Goal: Check status: Check status

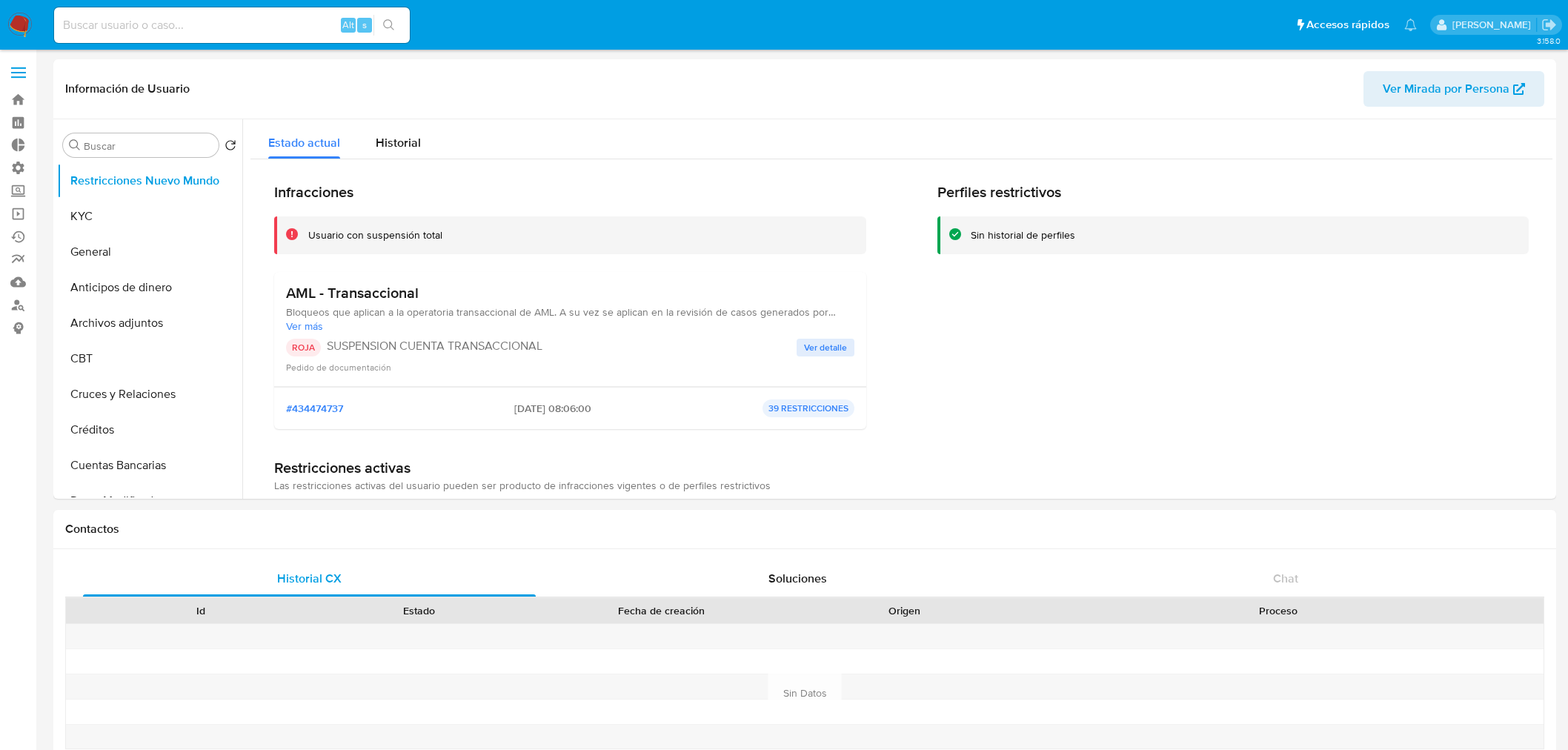
select select "10"
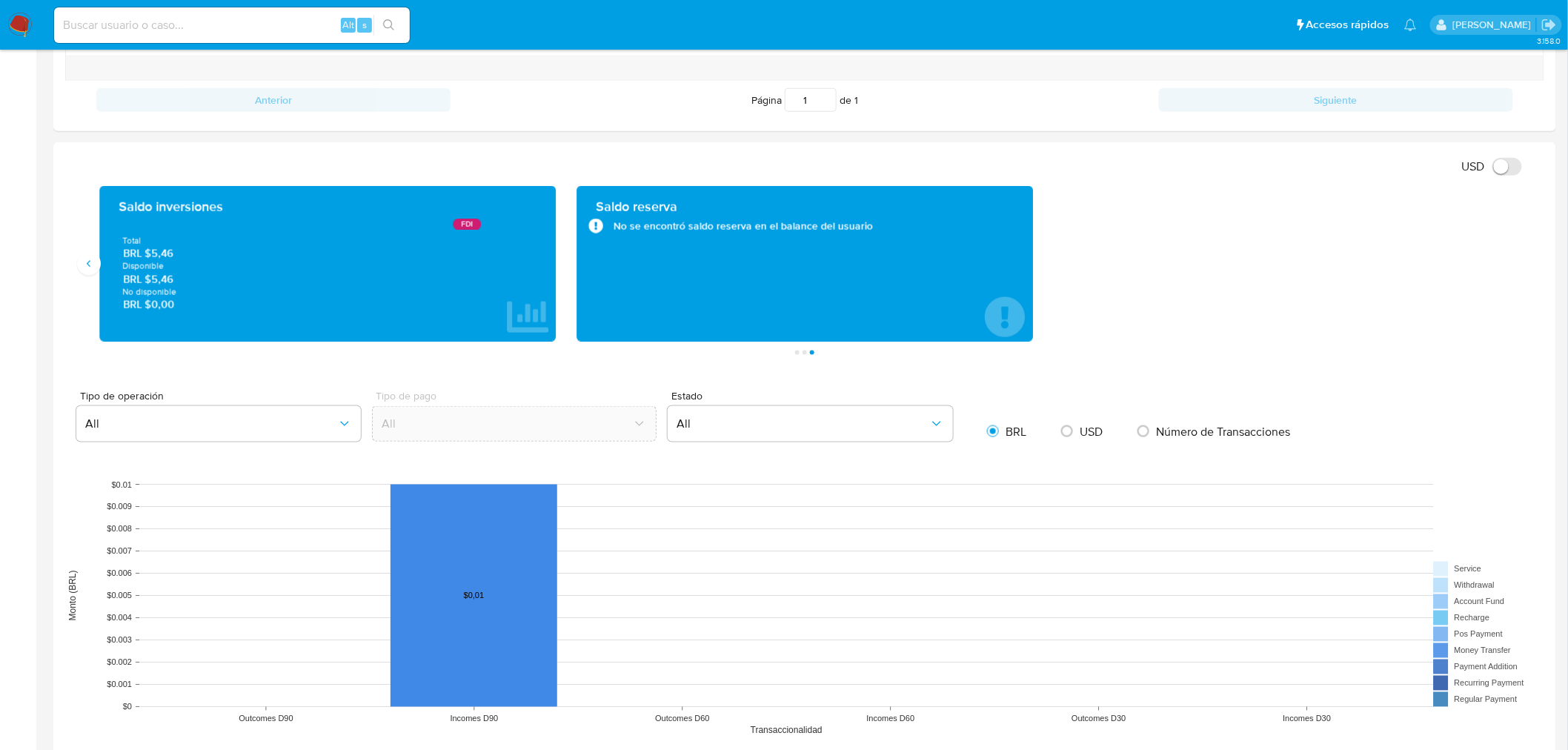
scroll to position [576, 0]
click at [95, 275] on button "Anterior" at bounding box center [89, 264] width 24 height 24
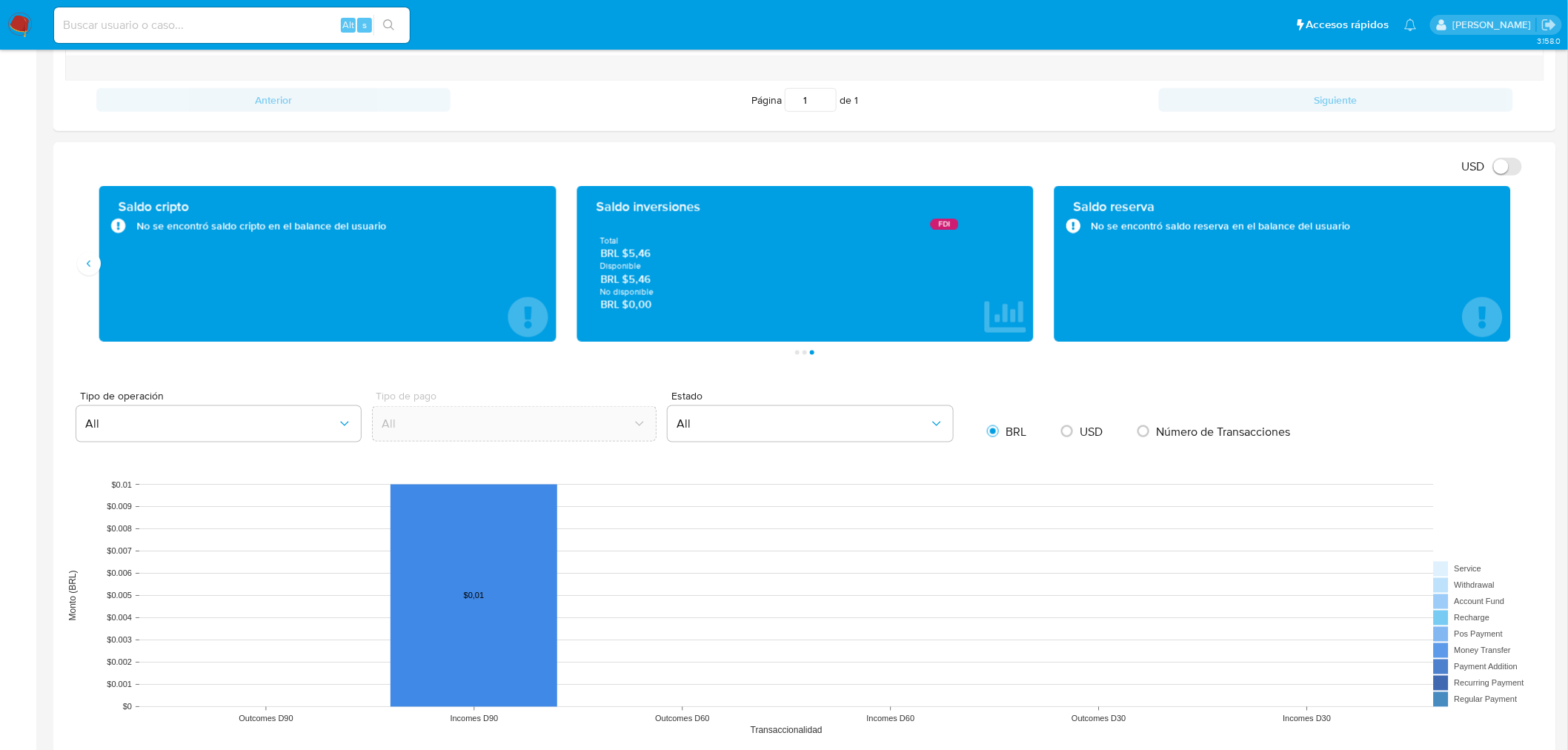
click at [195, 28] on input at bounding box center [231, 25] width 355 height 19
paste input "1438504649"
type input "1438504649"
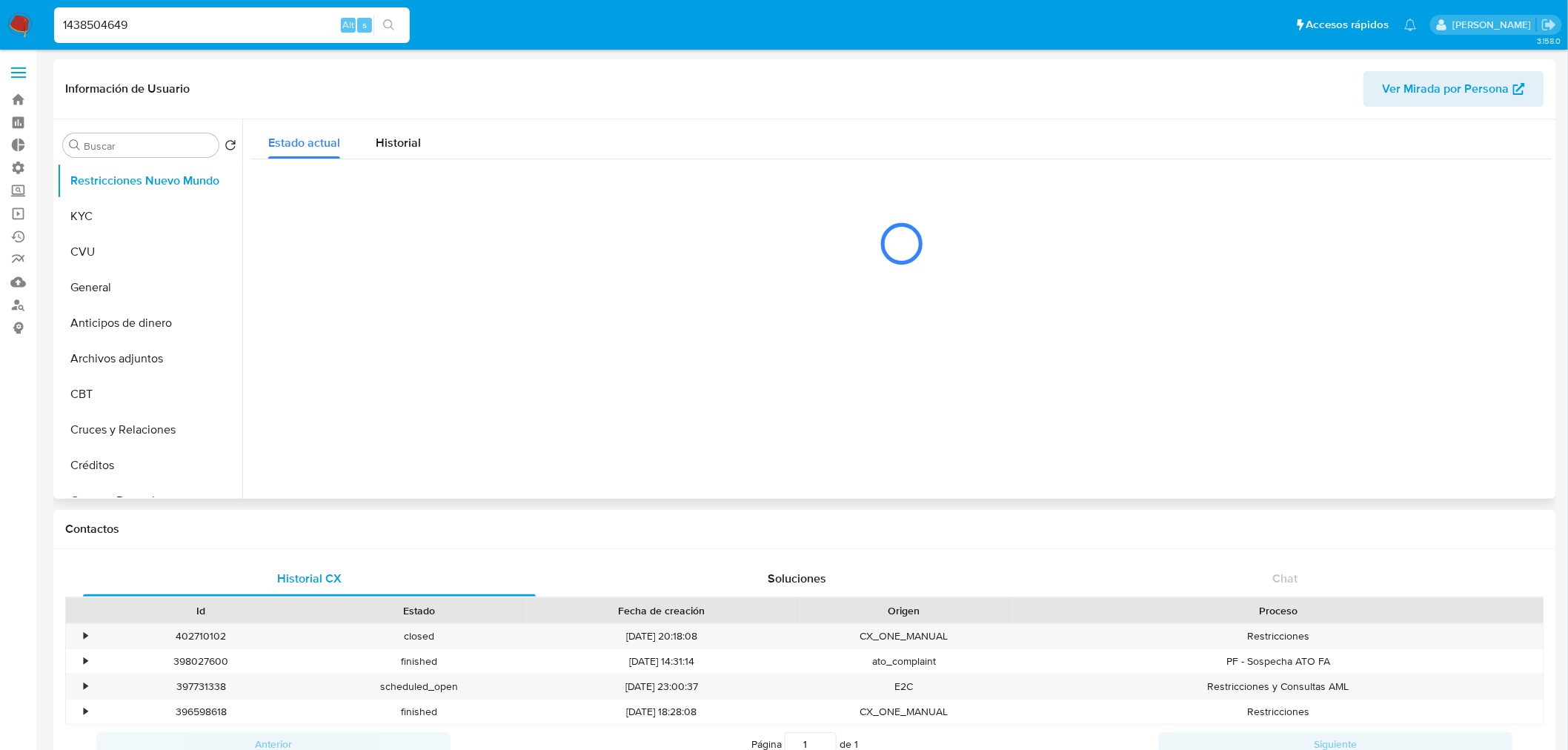
select select "10"
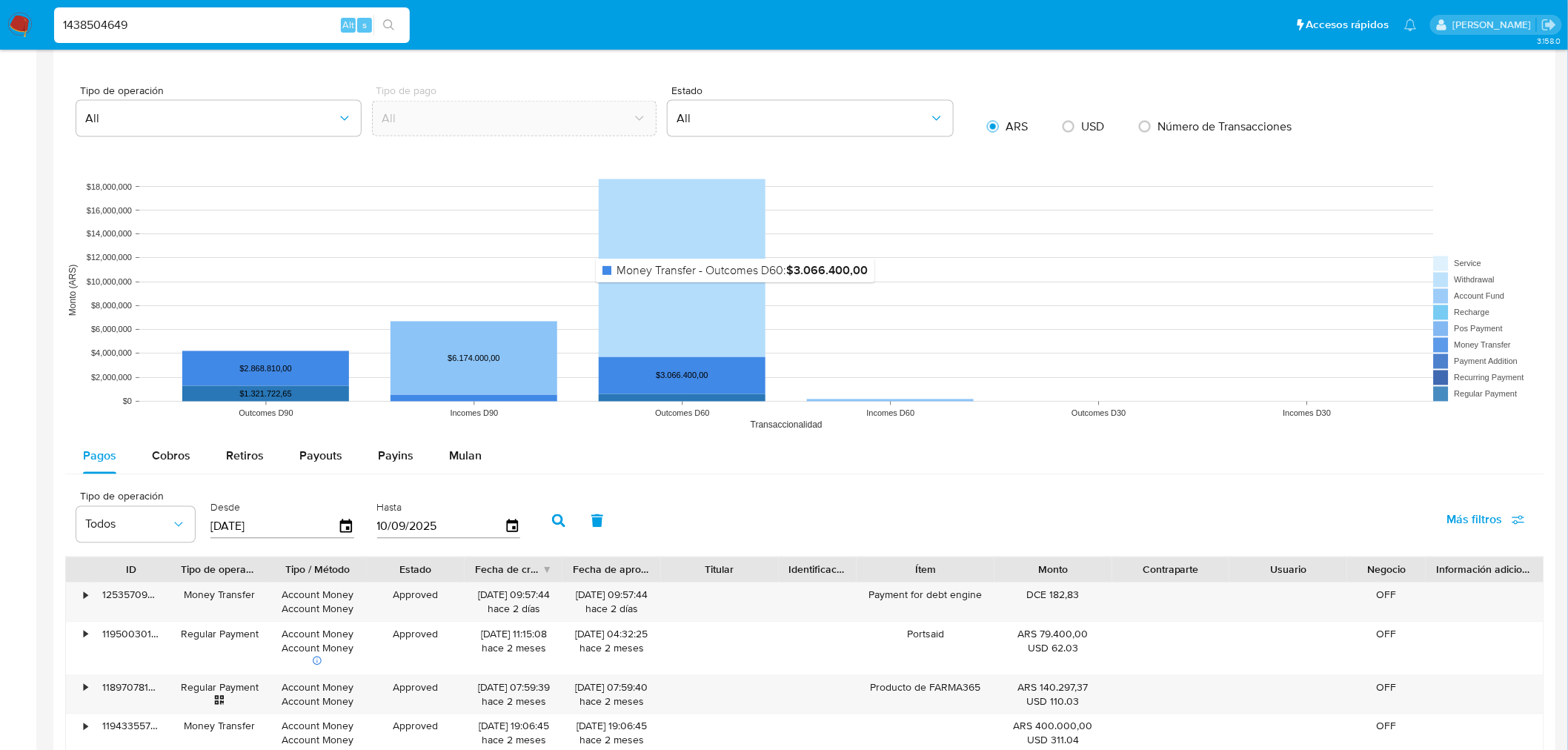
scroll to position [987, 0]
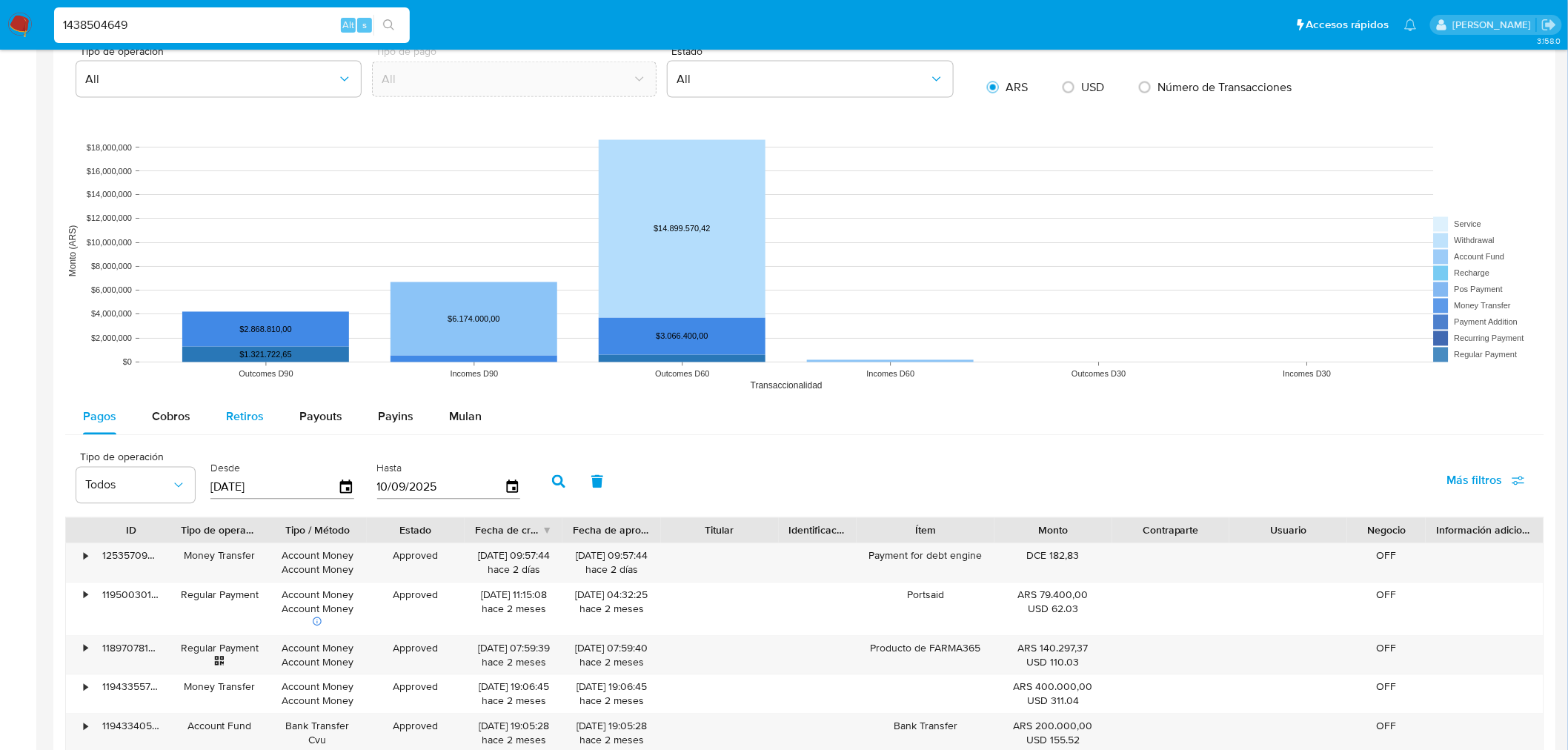
click at [238, 423] on span "Retiros" at bounding box center [245, 416] width 38 height 17
select select "10"
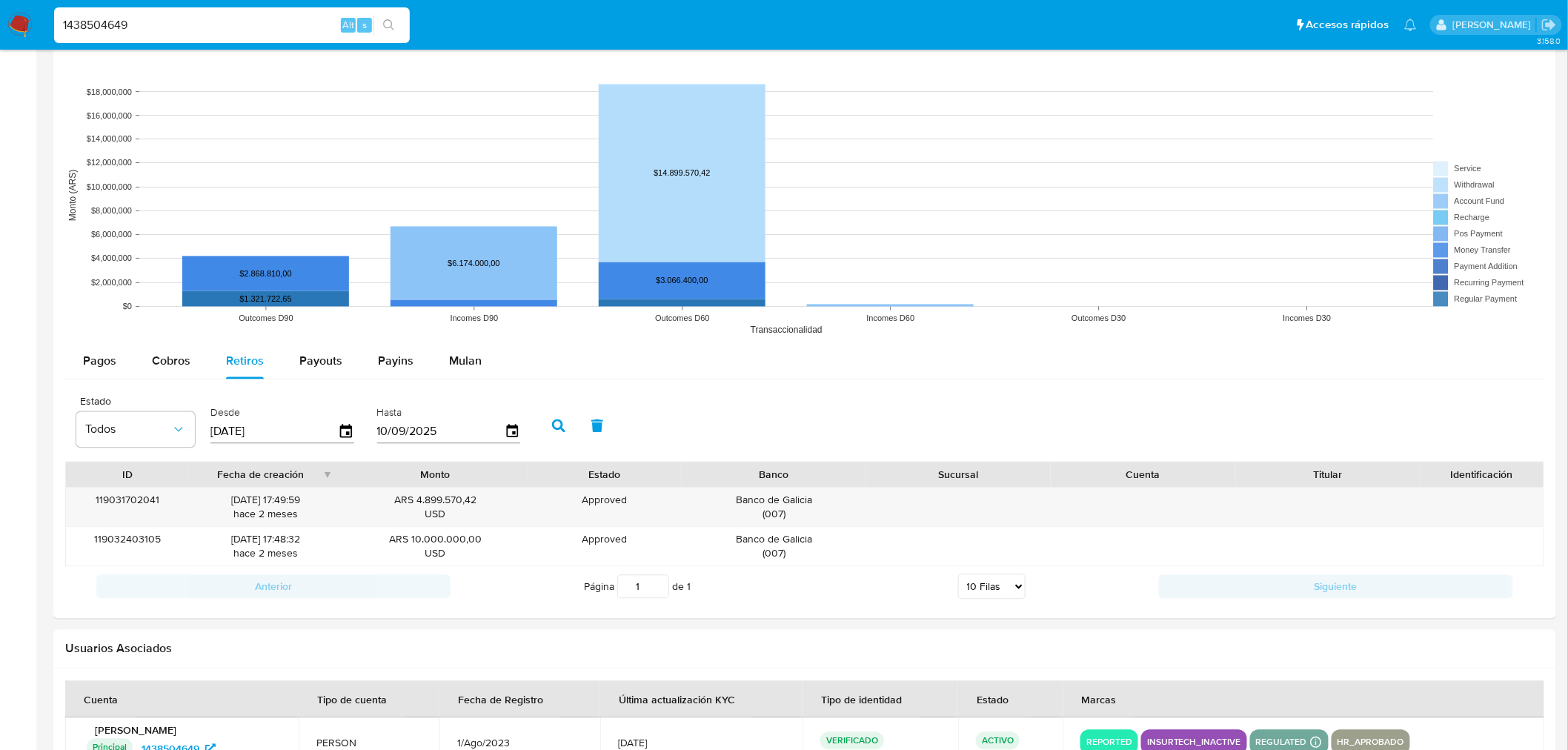
scroll to position [1070, 0]
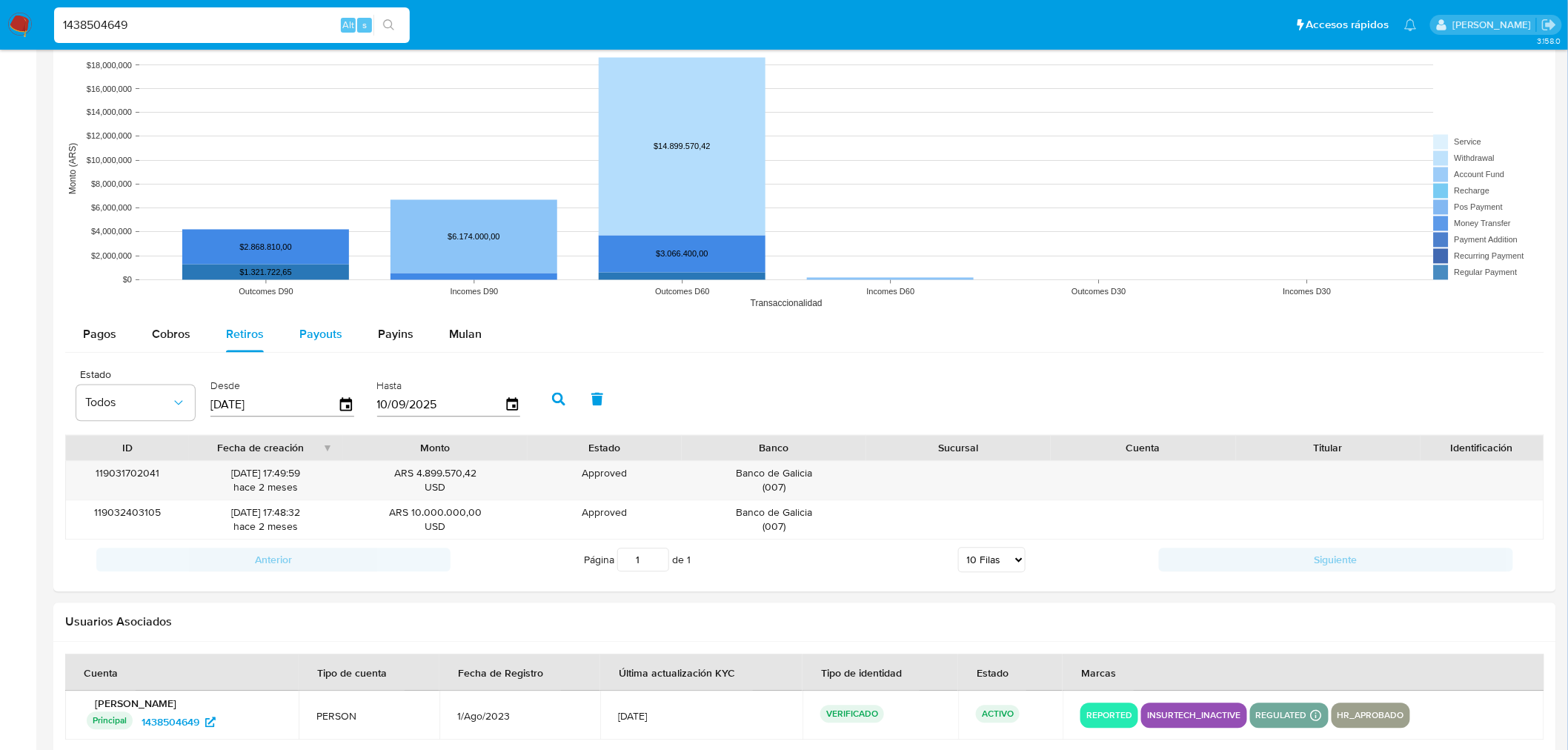
click at [312, 345] on div "Payouts" at bounding box center [321, 334] width 43 height 35
select select "10"
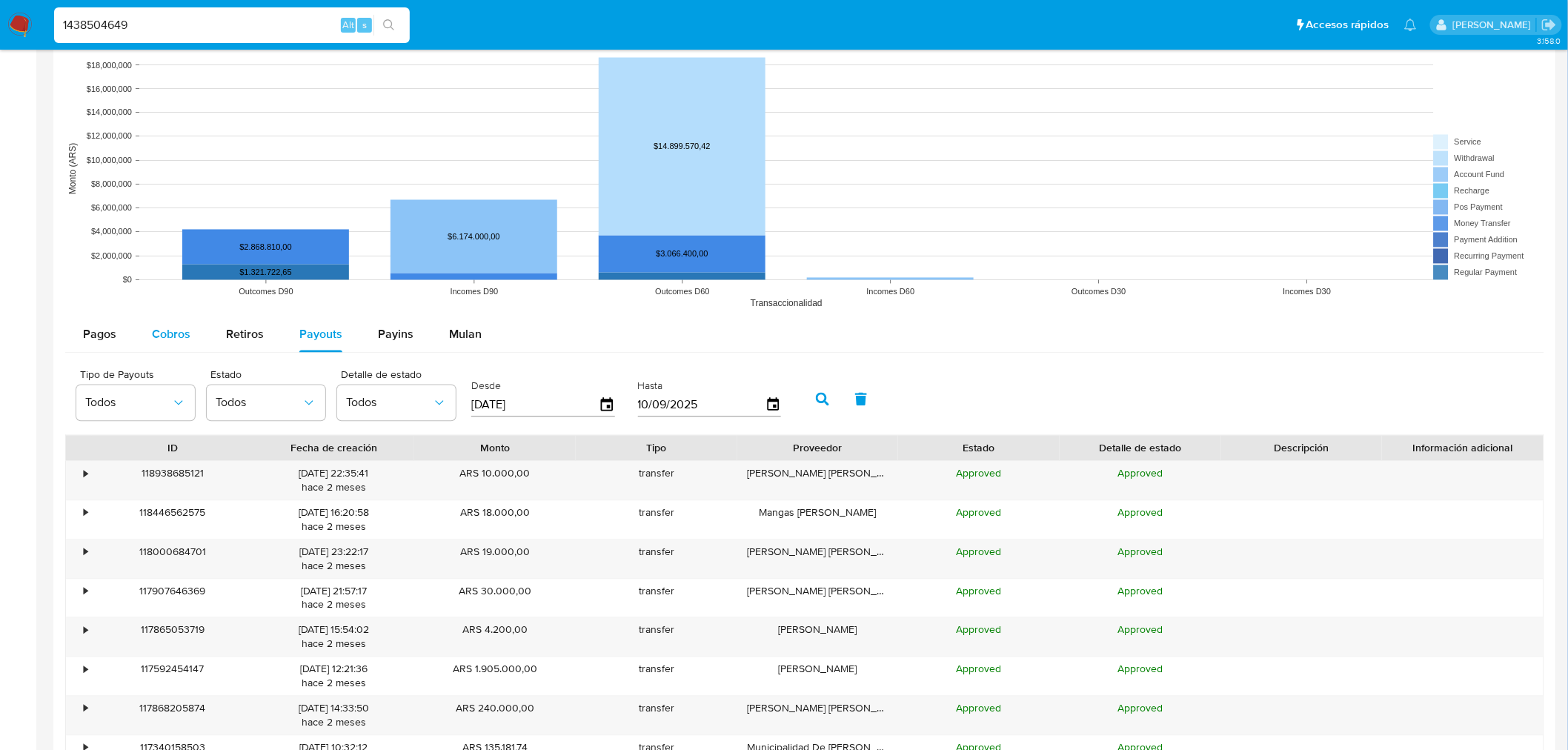
click at [156, 346] on div "Cobros" at bounding box center [171, 334] width 38 height 35
select select "10"
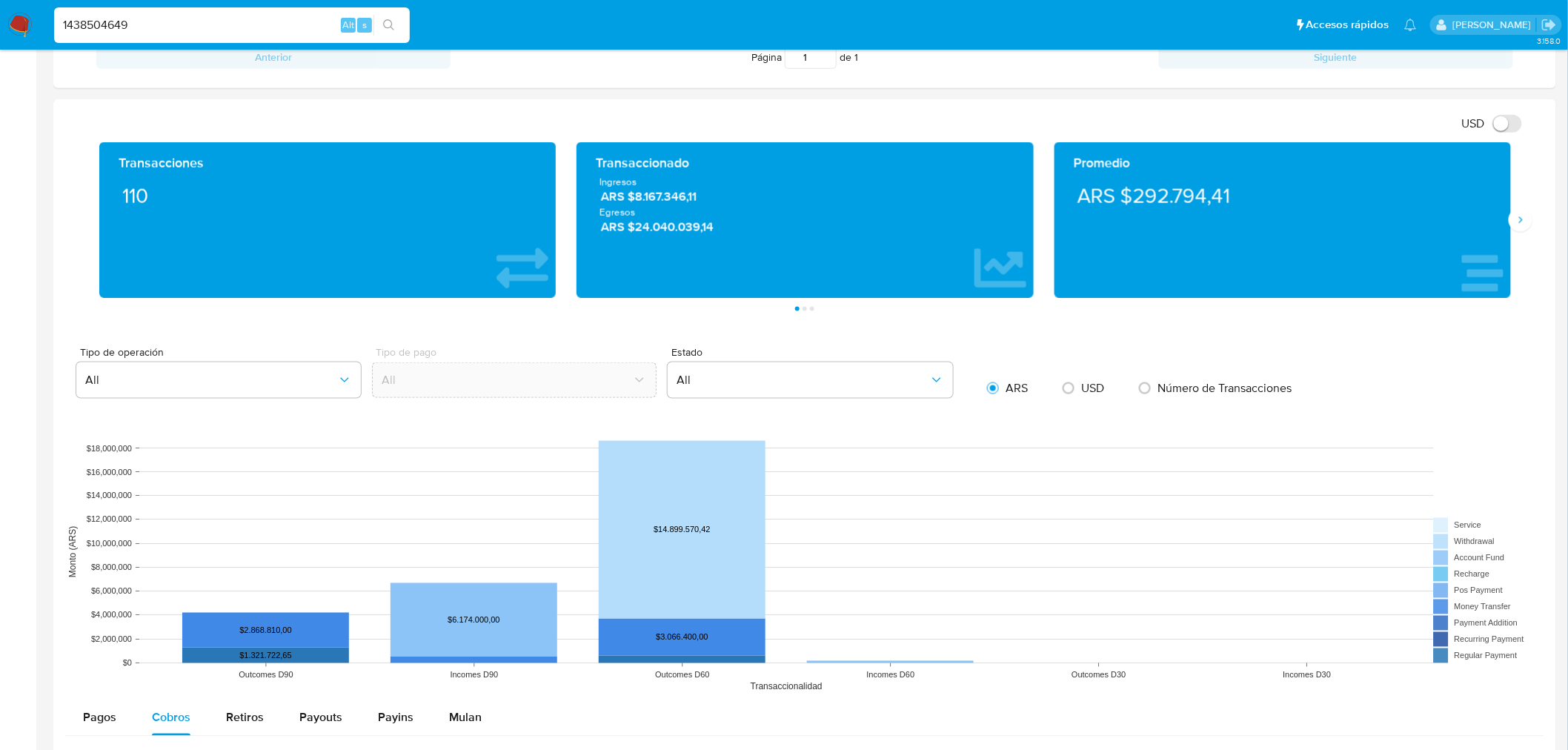
scroll to position [658, 0]
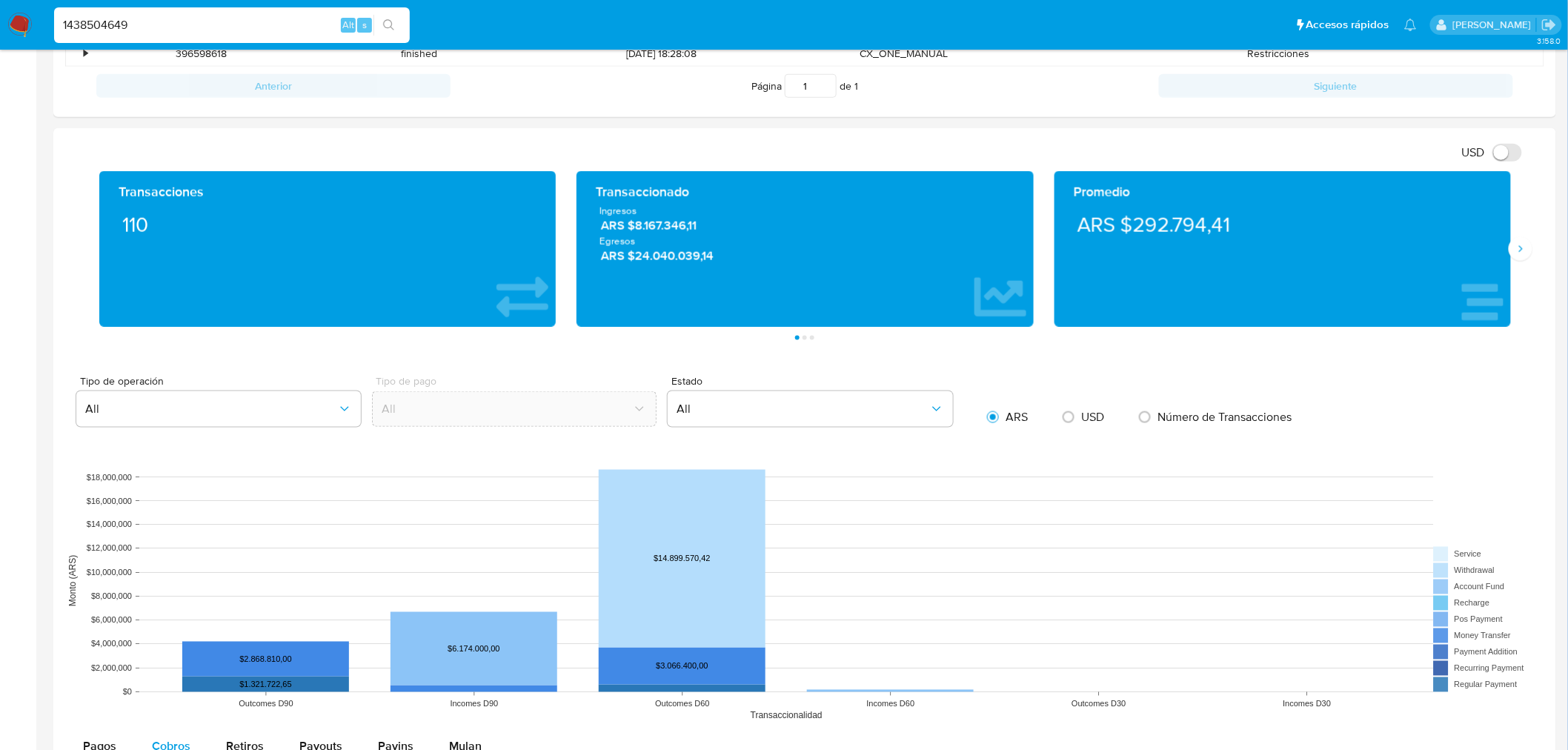
click at [1532, 259] on div "Transacciones 110 Transaccionado Ingresos ARS $8.167.346,11 Egresos ARS $24.040…" at bounding box center [804, 255] width 1479 height 169
click at [1526, 257] on button "Siguiente" at bounding box center [1521, 249] width 24 height 24
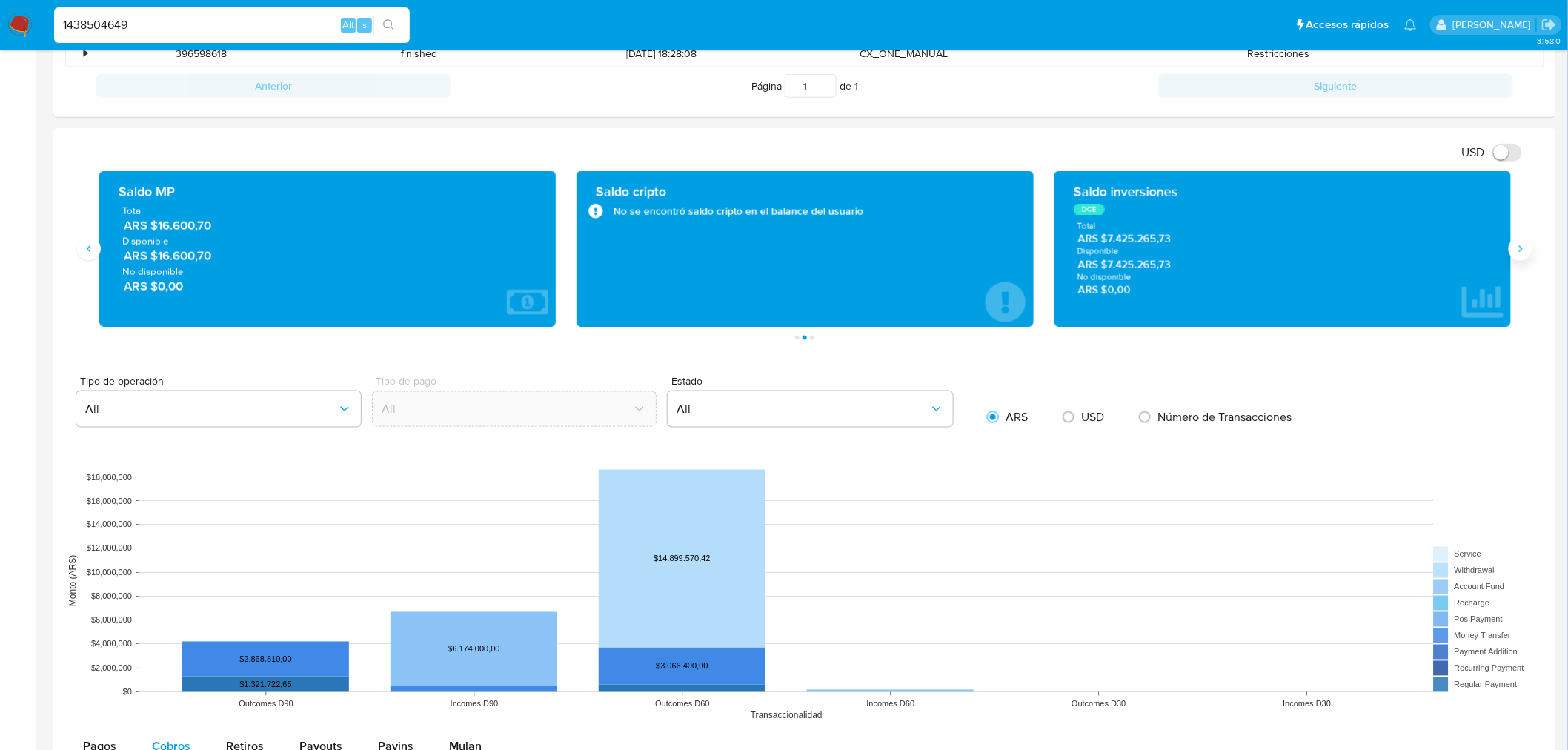
click at [1526, 257] on button "Siguiente" at bounding box center [1521, 249] width 24 height 24
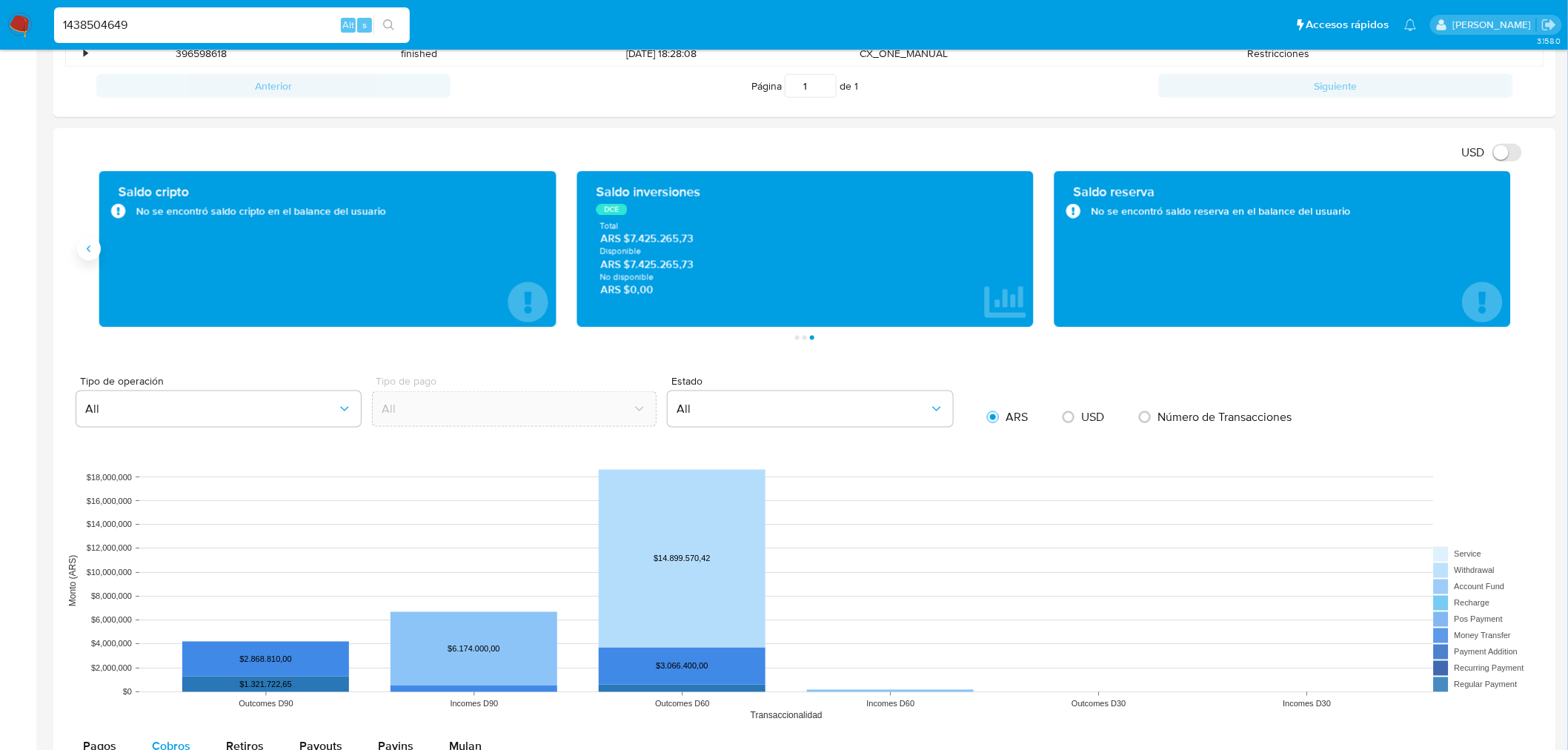
click at [99, 249] on button "Anterior" at bounding box center [89, 249] width 24 height 24
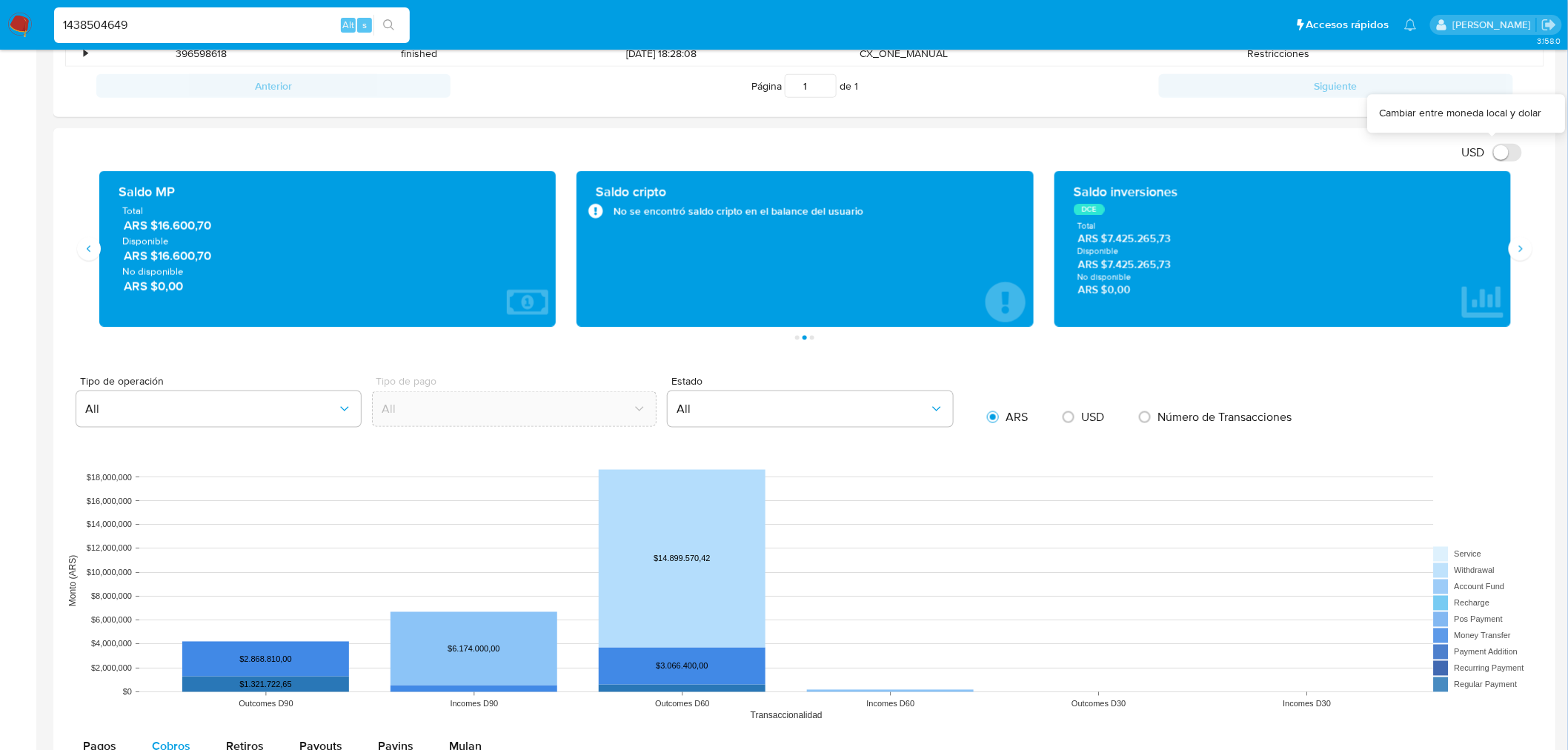
click at [1497, 156] on input "USD" at bounding box center [1507, 152] width 30 height 18
checkbox input "true"
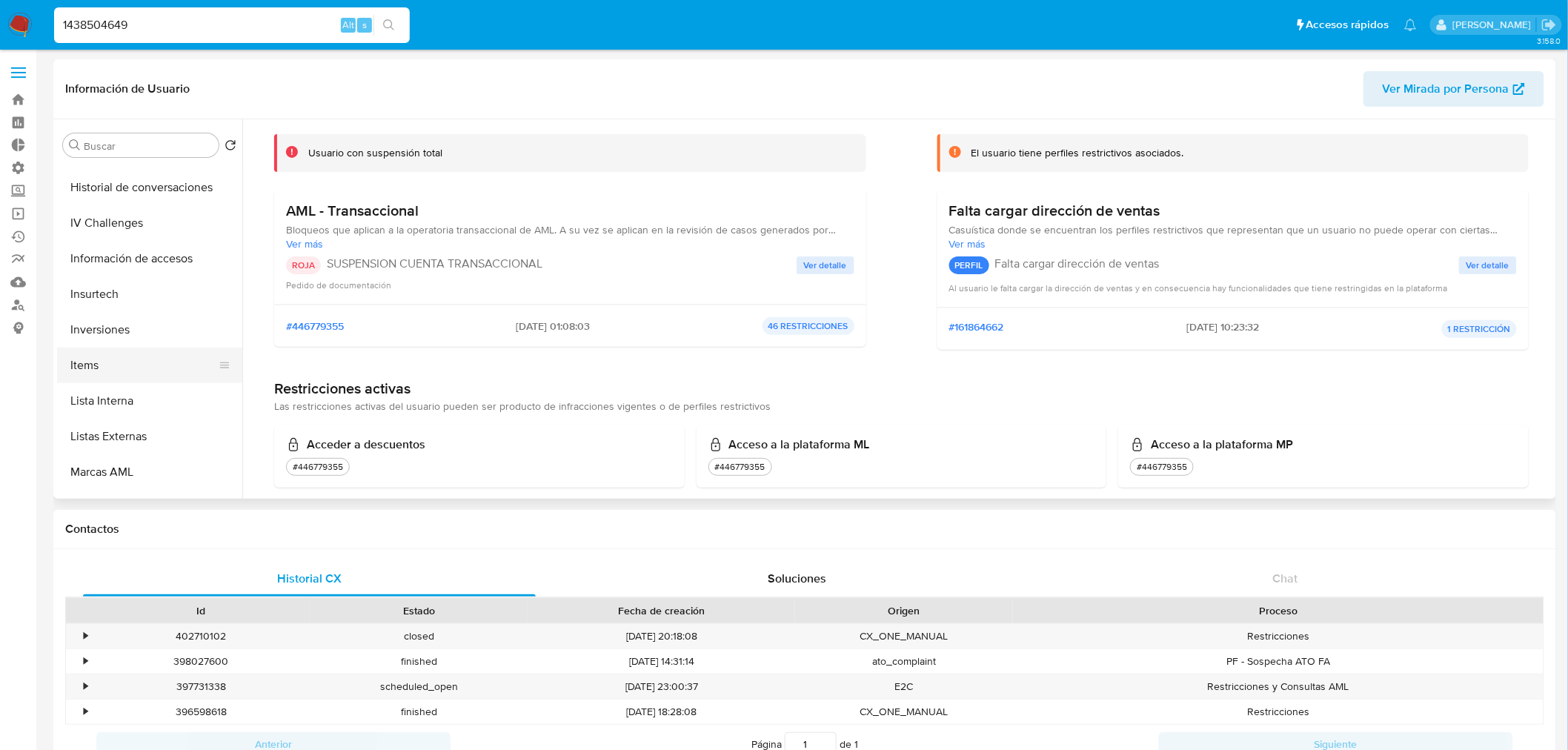
scroll to position [615, 0]
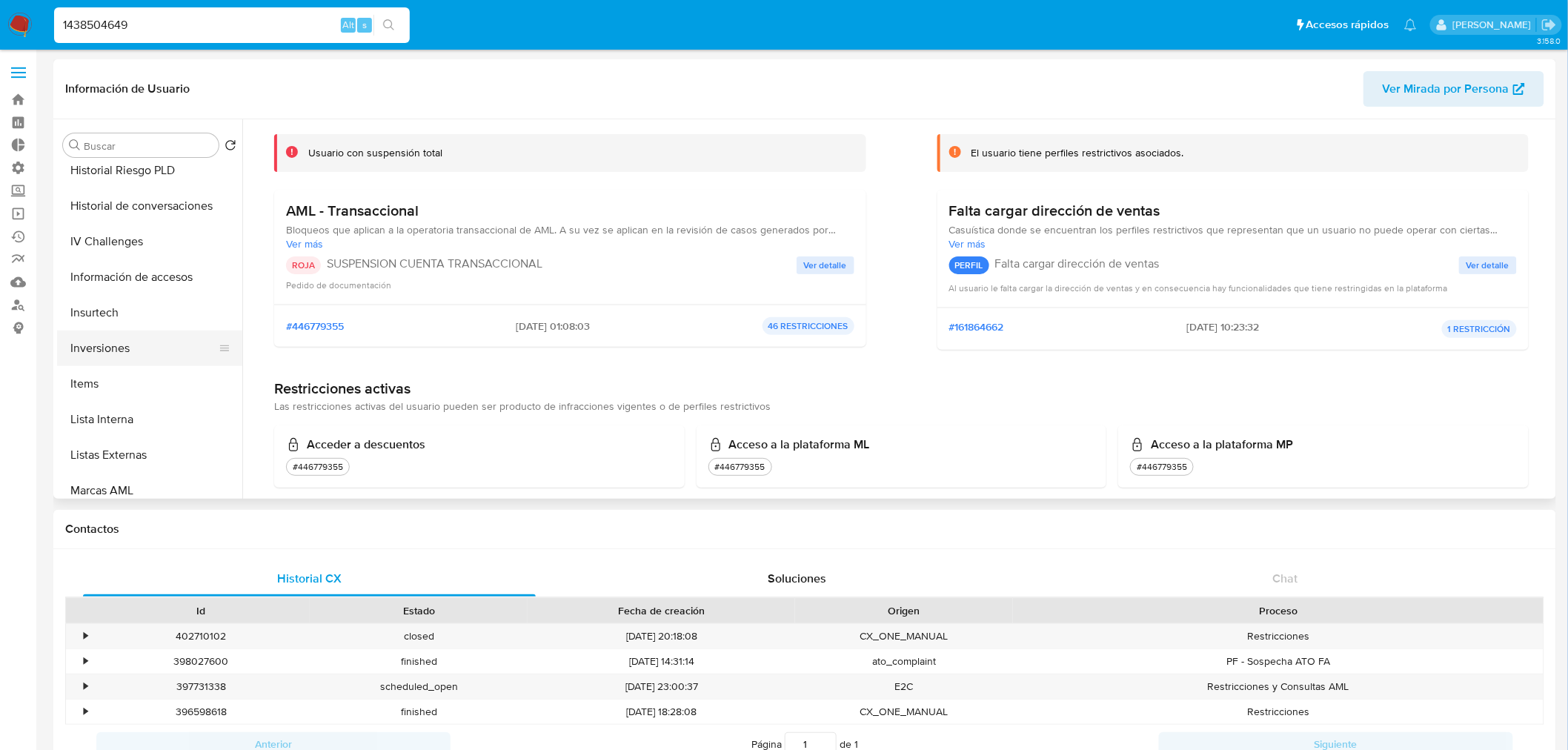
click at [150, 363] on button "Inversiones" at bounding box center [144, 348] width 173 height 35
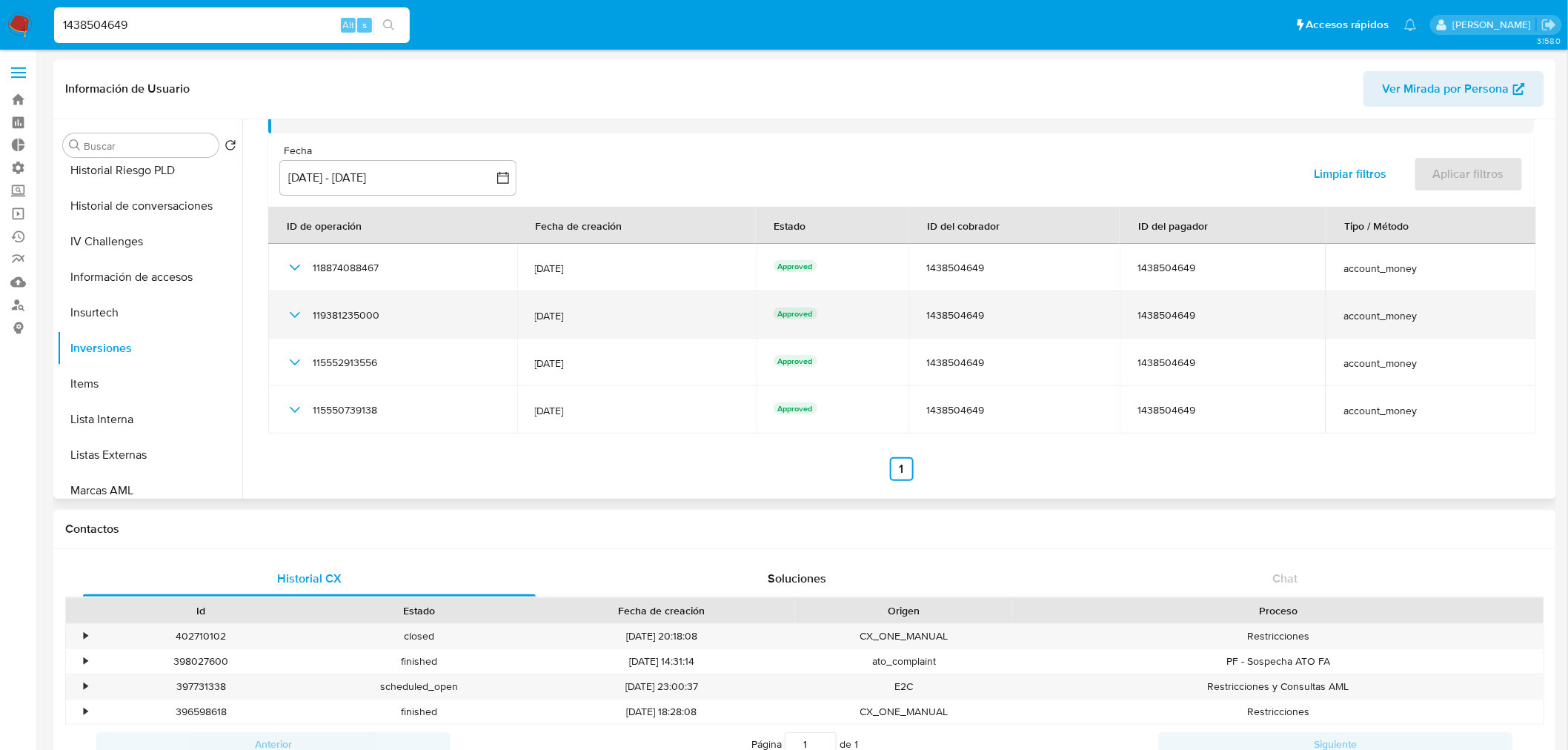
scroll to position [0, 0]
